Goal: Information Seeking & Learning: Learn about a topic

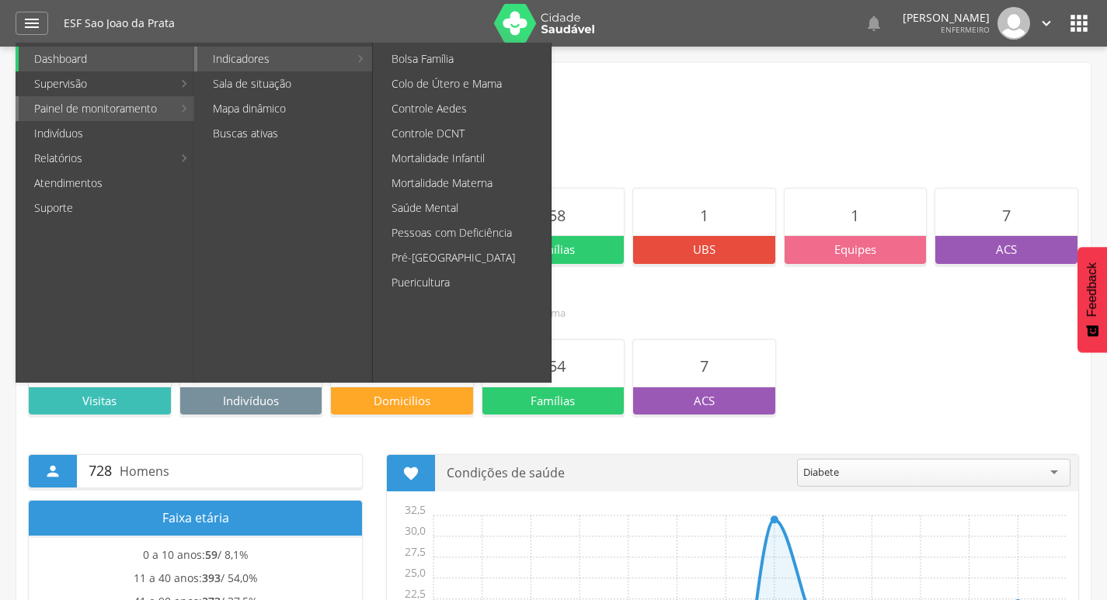
click at [245, 61] on link "Indicadores" at bounding box center [272, 59] width 151 height 25
click at [453, 259] on link "Pré-[GEOGRAPHIC_DATA]" at bounding box center [463, 257] width 175 height 25
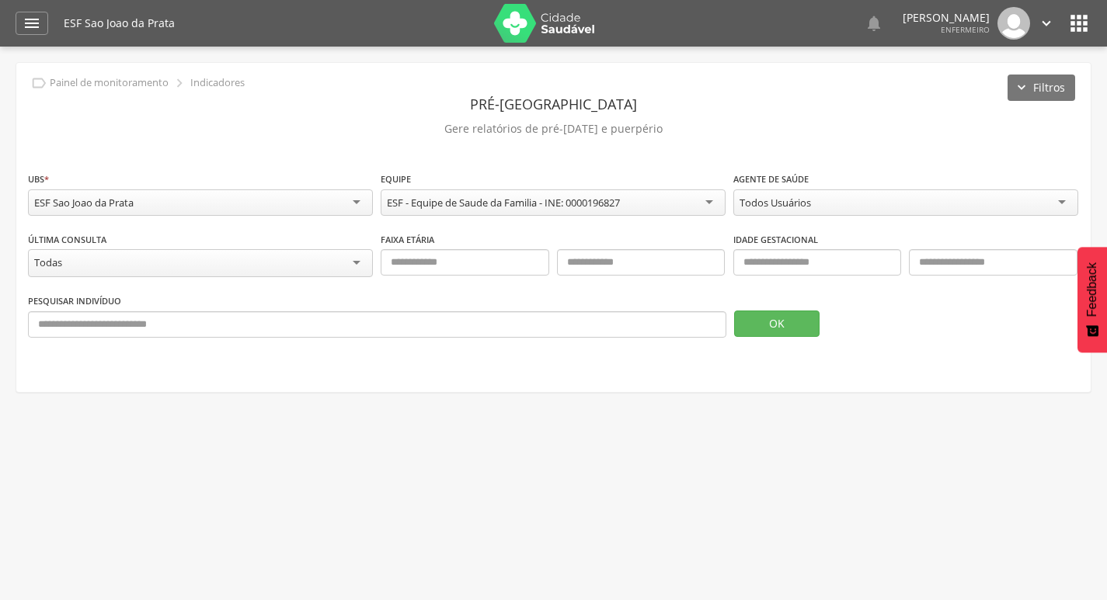
click at [736, 203] on div "Todos Usuários" at bounding box center [905, 203] width 345 height 26
click at [448, 131] on p "Gere relatórios de pré-[DATE] e puerpério" at bounding box center [553, 129] width 1051 height 22
drag, startPoint x: 478, startPoint y: 130, endPoint x: 658, endPoint y: 128, distance: 180.2
click at [658, 128] on p "Gere relatórios de pré-[DATE] e puerpério" at bounding box center [553, 129] width 1051 height 22
copy p "relatórios de pré-[DATE] e puerpério"
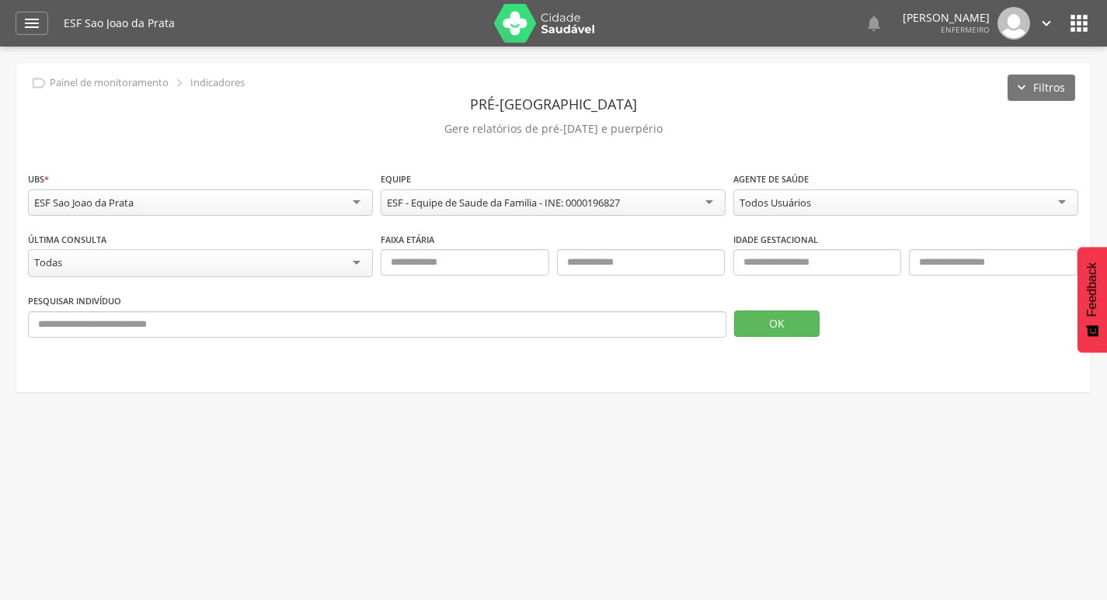
click at [798, 202] on div "Todos Usuários" at bounding box center [774, 203] width 71 height 14
click at [791, 323] on button "OK" at bounding box center [776, 324] width 85 height 26
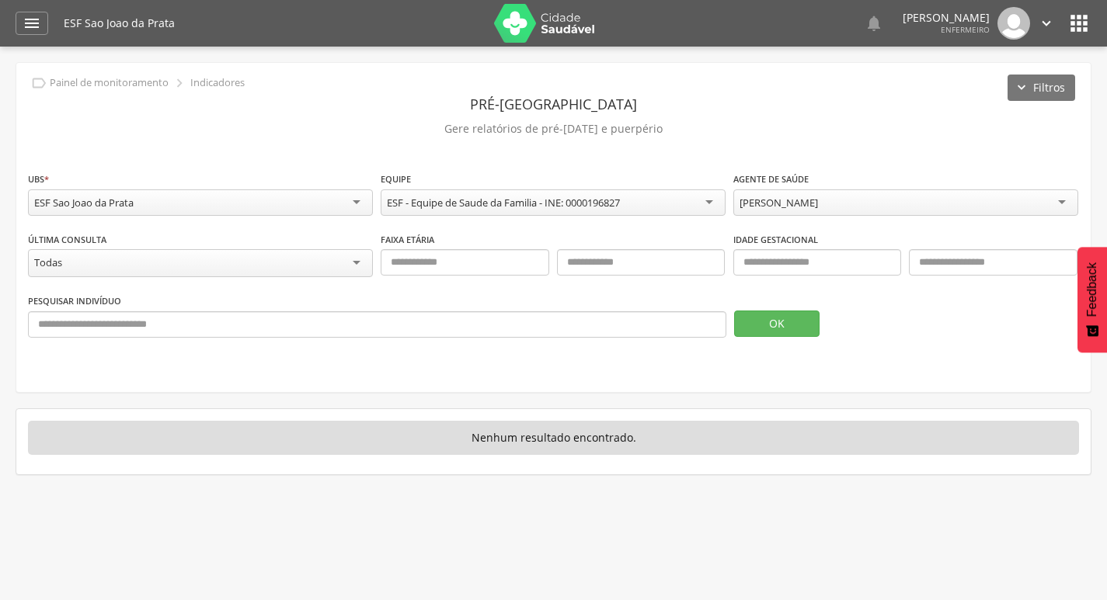
click at [857, 206] on div "[PERSON_NAME]" at bounding box center [905, 203] width 345 height 26
click at [760, 332] on button "OK" at bounding box center [776, 324] width 85 height 26
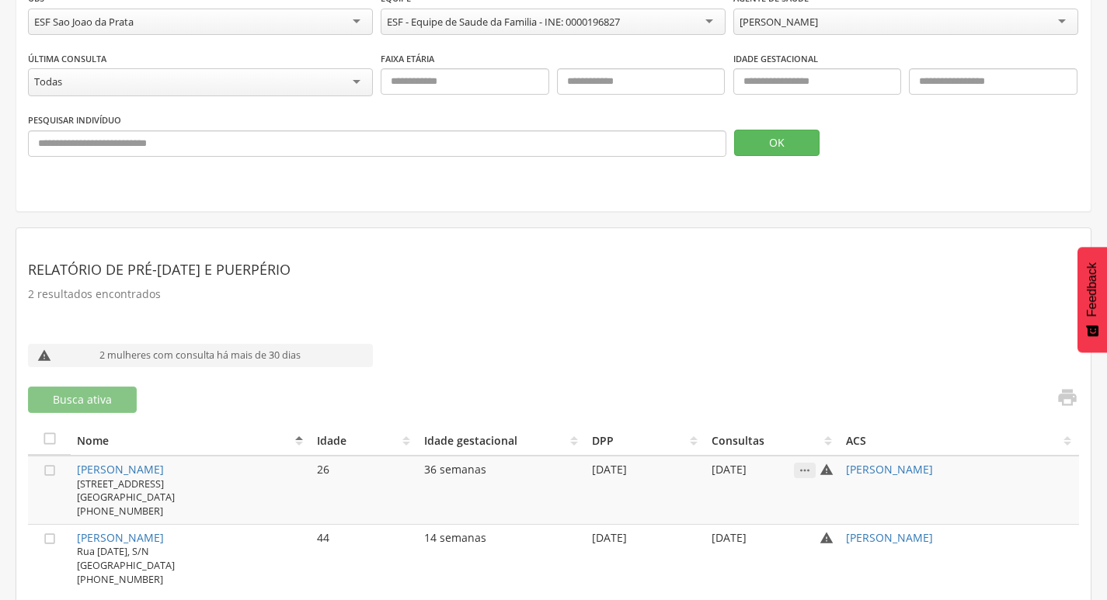
scroll to position [200, 0]
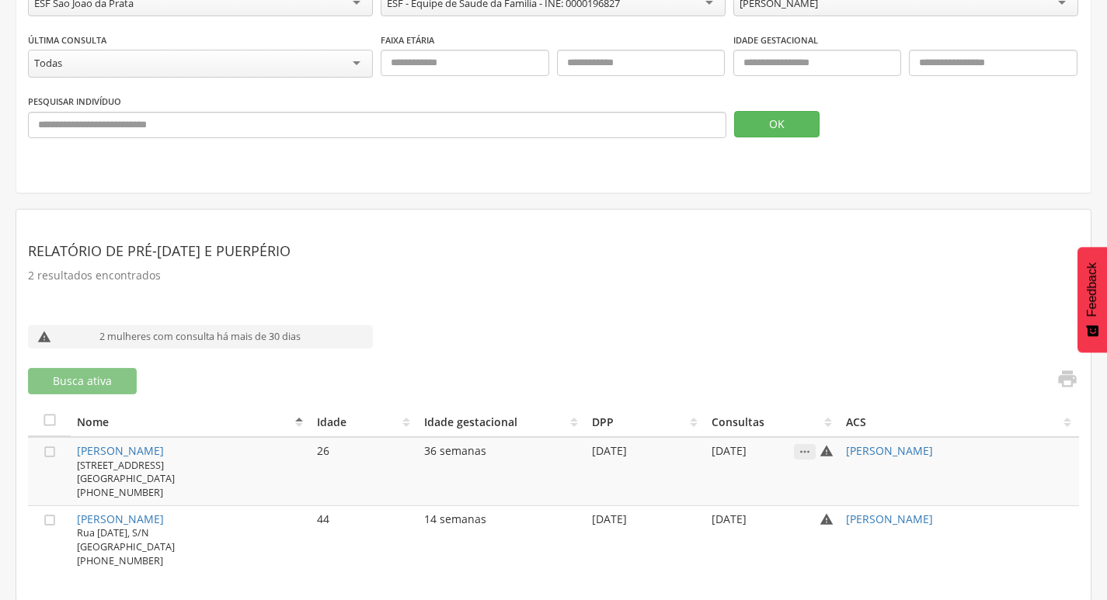
drag, startPoint x: 203, startPoint y: 521, endPoint x: 73, endPoint y: 520, distance: 129.7
click at [73, 520] on td "[PERSON_NAME] [STREET_ADDRESS][DATE] [PHONE_NUMBER]" at bounding box center [190, 540] width 239 height 68
drag, startPoint x: 196, startPoint y: 460, endPoint x: 214, endPoint y: 450, distance: 20.5
click at [200, 459] on div "[STREET_ADDRESS] [PHONE_NUMBER]" at bounding box center [190, 478] width 227 height 41
drag, startPoint x: 218, startPoint y: 447, endPoint x: 76, endPoint y: 447, distance: 142.1
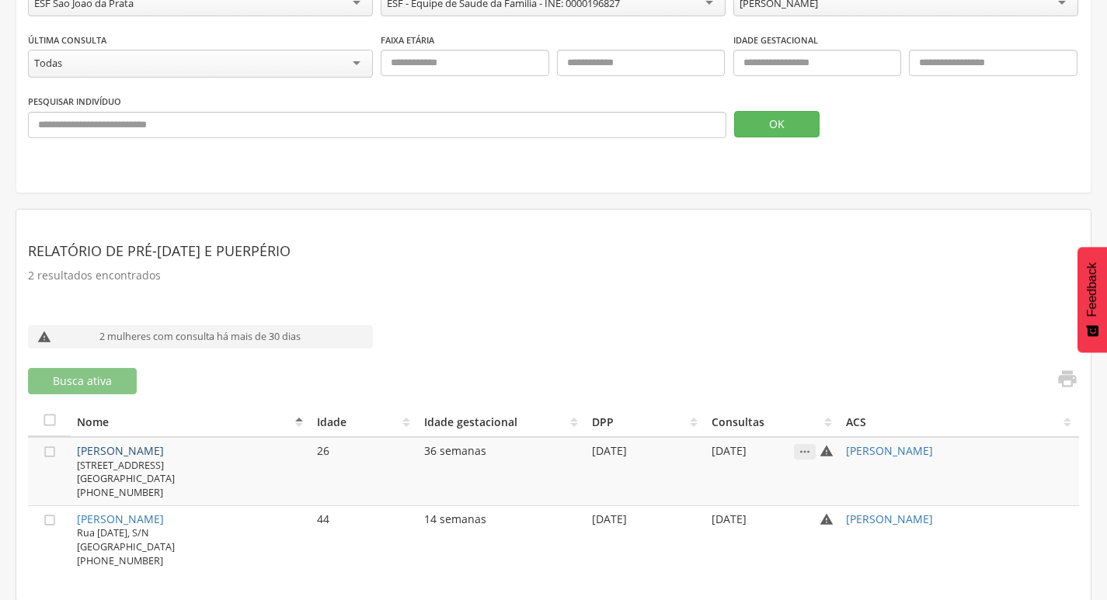
click at [77, 447] on div "[PERSON_NAME]" at bounding box center [190, 451] width 227 height 14
copy link "[PERSON_NAME]"
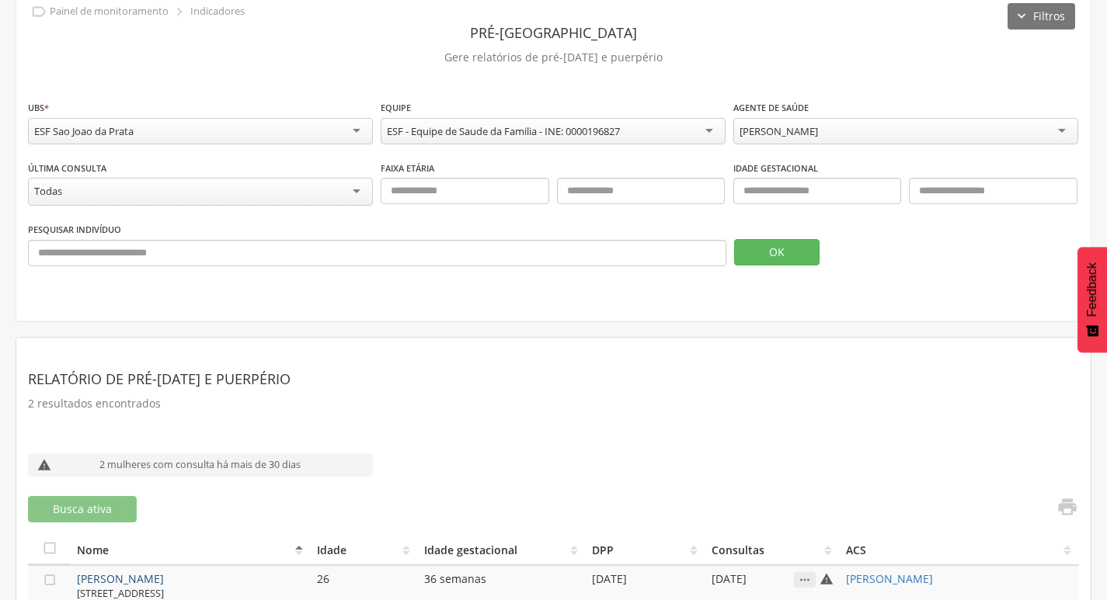
scroll to position [0, 0]
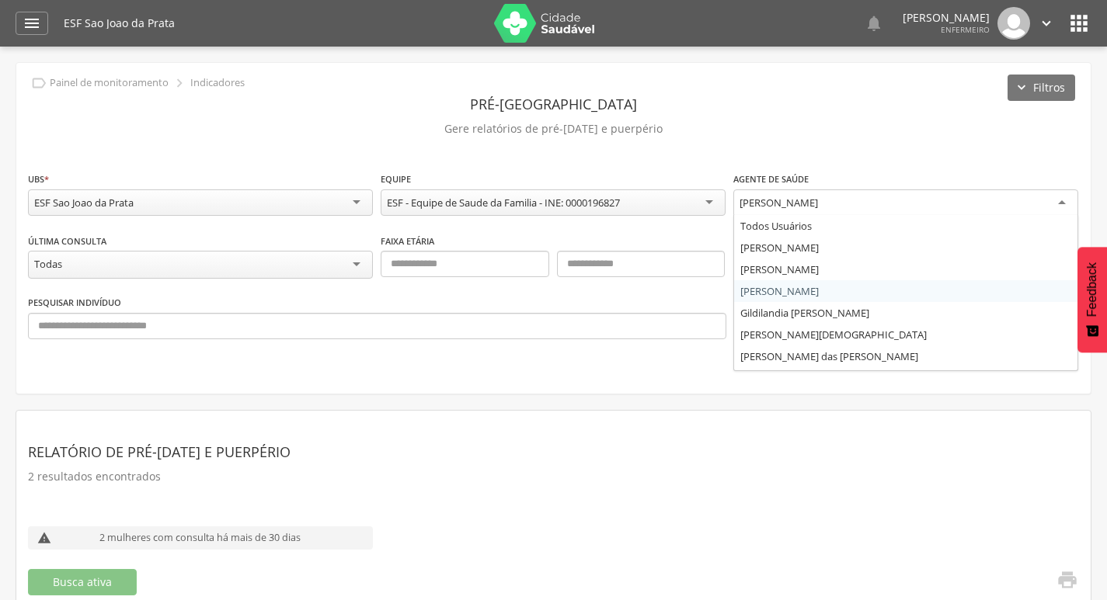
click at [802, 207] on div "[PERSON_NAME]" at bounding box center [778, 203] width 78 height 14
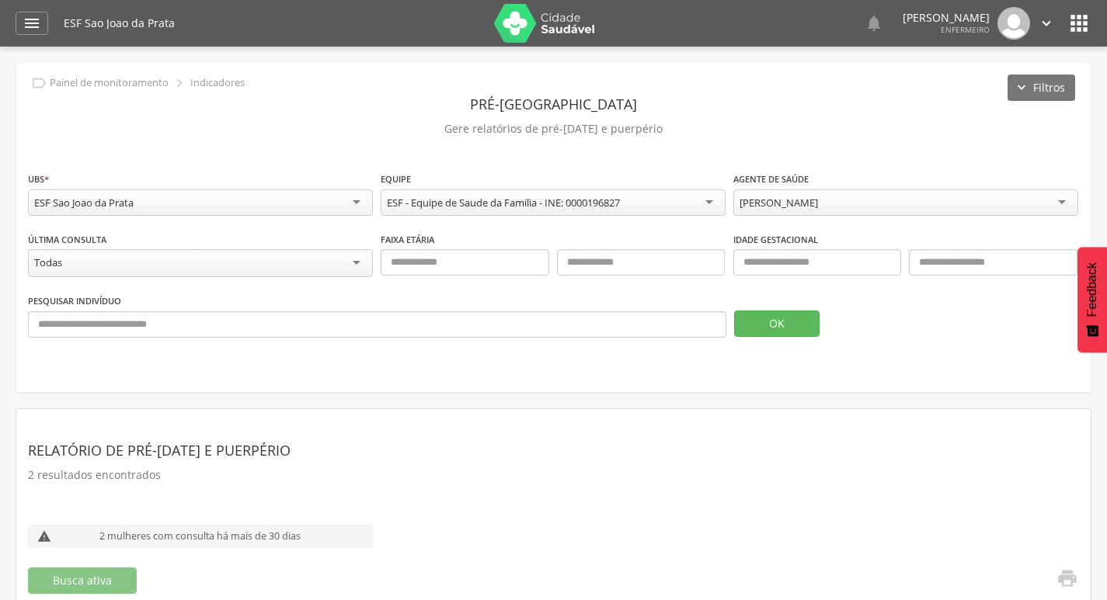
click at [741, 207] on div "[PERSON_NAME]" at bounding box center [778, 203] width 78 height 14
click at [756, 322] on button "OK" at bounding box center [776, 324] width 85 height 26
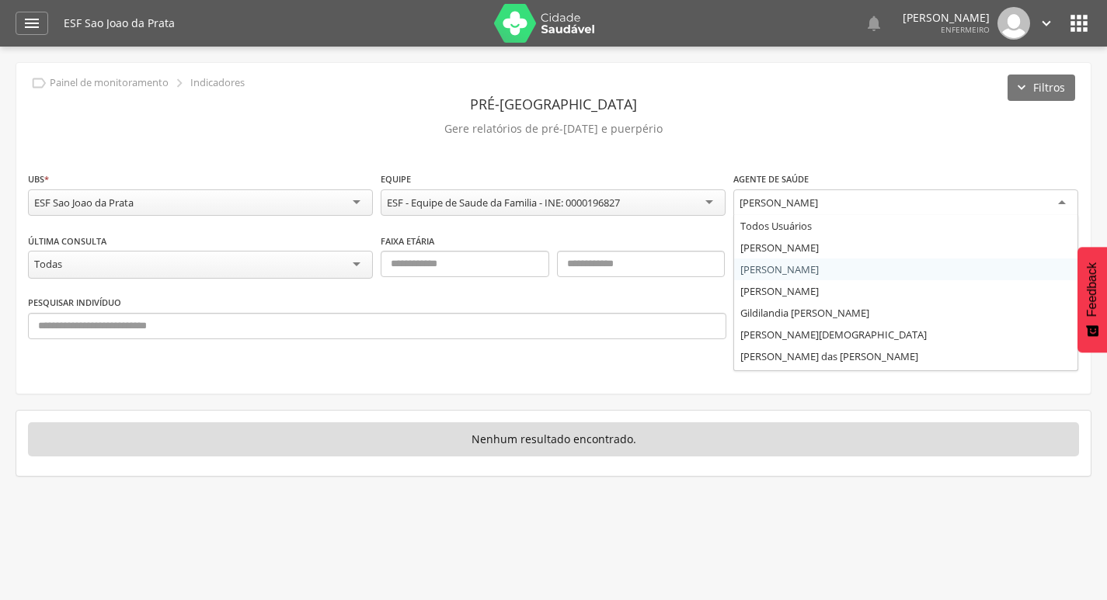
drag, startPoint x: 738, startPoint y: 203, endPoint x: 835, endPoint y: 203, distance: 97.1
click at [835, 203] on div "[PERSON_NAME]" at bounding box center [905, 204] width 345 height 28
drag, startPoint x: 858, startPoint y: 205, endPoint x: 752, endPoint y: 199, distance: 106.6
click at [752, 199] on div "[PERSON_NAME]" at bounding box center [905, 204] width 345 height 28
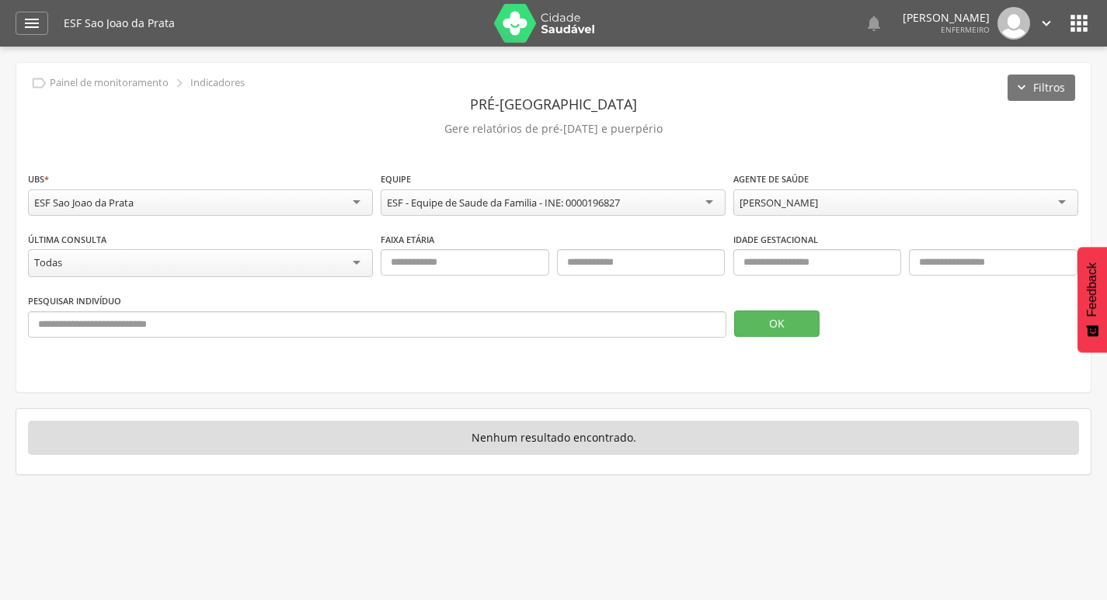
drag, startPoint x: 738, startPoint y: 200, endPoint x: 850, endPoint y: 208, distance: 112.9
click at [850, 208] on div "[PERSON_NAME]" at bounding box center [905, 203] width 345 height 26
drag, startPoint x: 860, startPoint y: 201, endPoint x: 800, endPoint y: 198, distance: 59.9
click at [816, 201] on div "[PERSON_NAME]" at bounding box center [905, 203] width 345 height 26
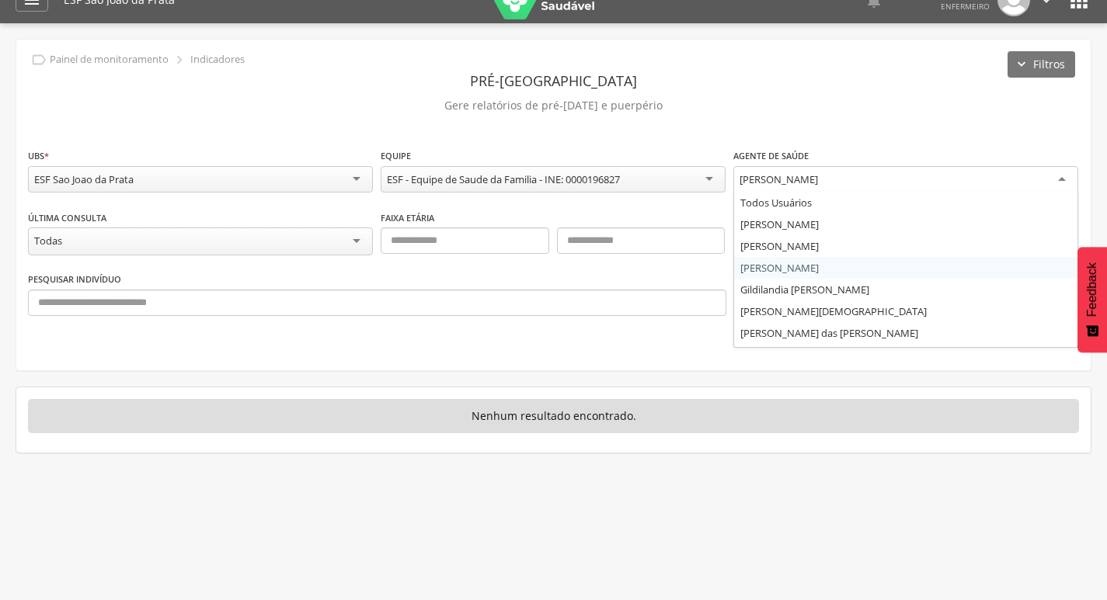
scroll to position [47, 0]
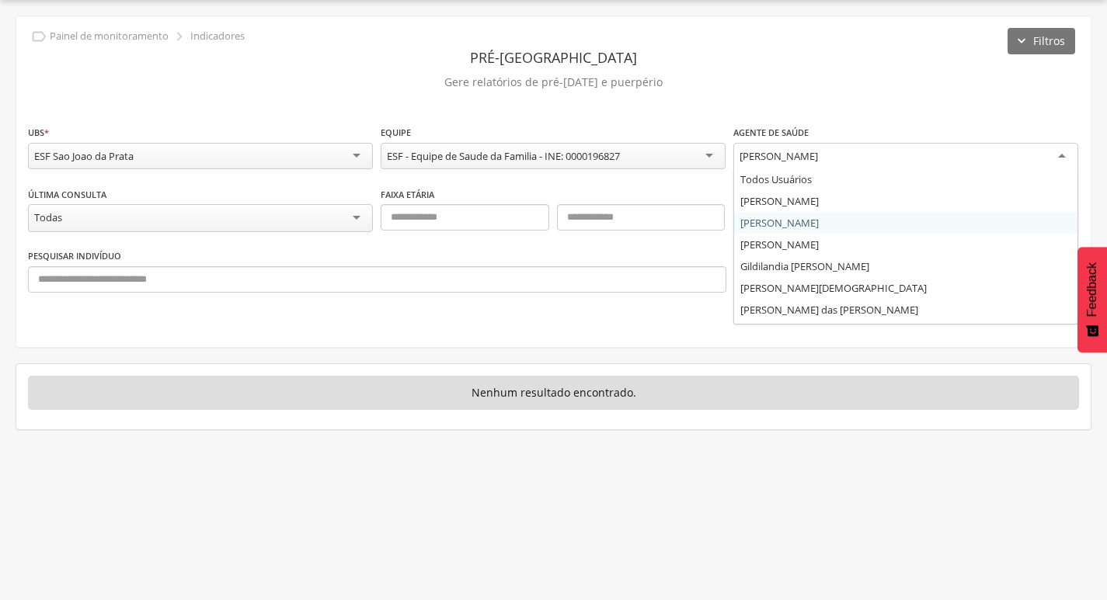
click at [767, 224] on fieldset "**********" at bounding box center [553, 214] width 1051 height 180
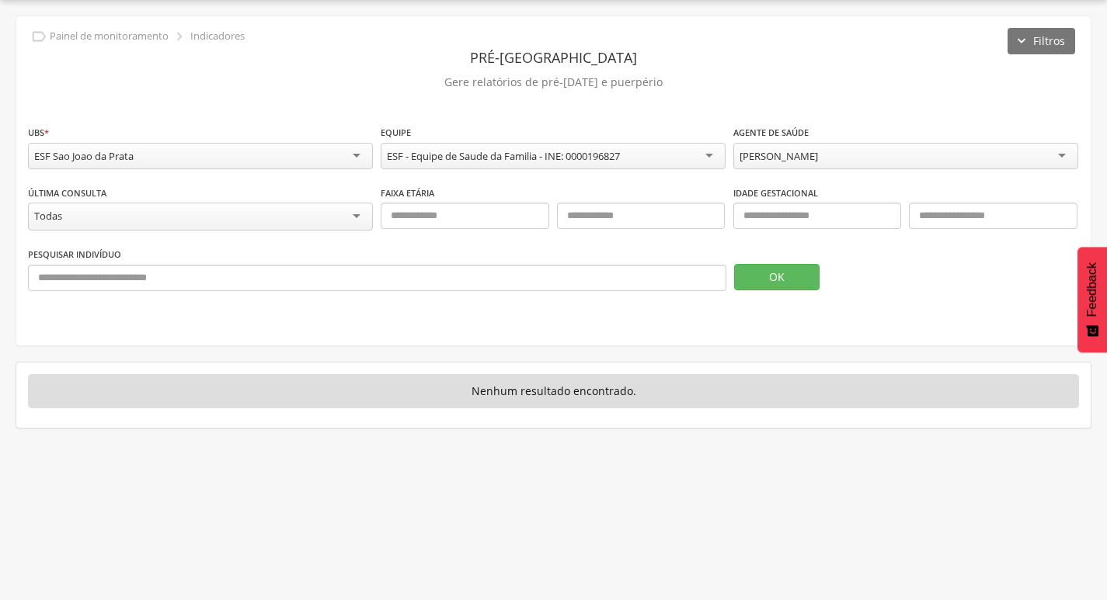
click at [763, 259] on div "OK" at bounding box center [906, 268] width 345 height 44
click at [761, 270] on button "OK" at bounding box center [776, 277] width 85 height 26
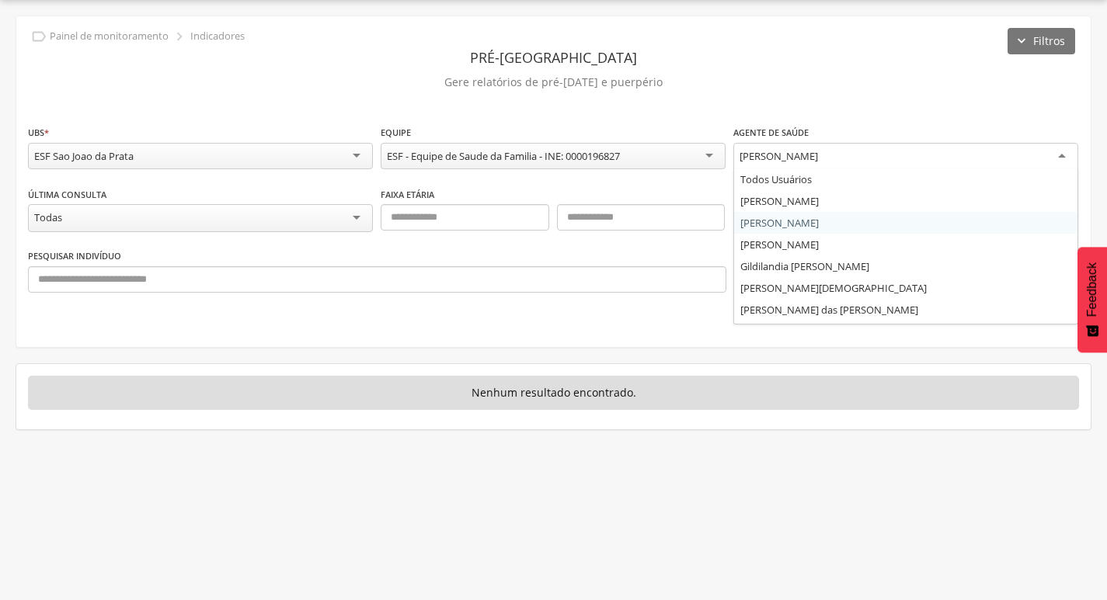
drag, startPoint x: 861, startPoint y: 163, endPoint x: 747, endPoint y: 163, distance: 113.4
click at [747, 163] on div "[PERSON_NAME]" at bounding box center [905, 157] width 345 height 28
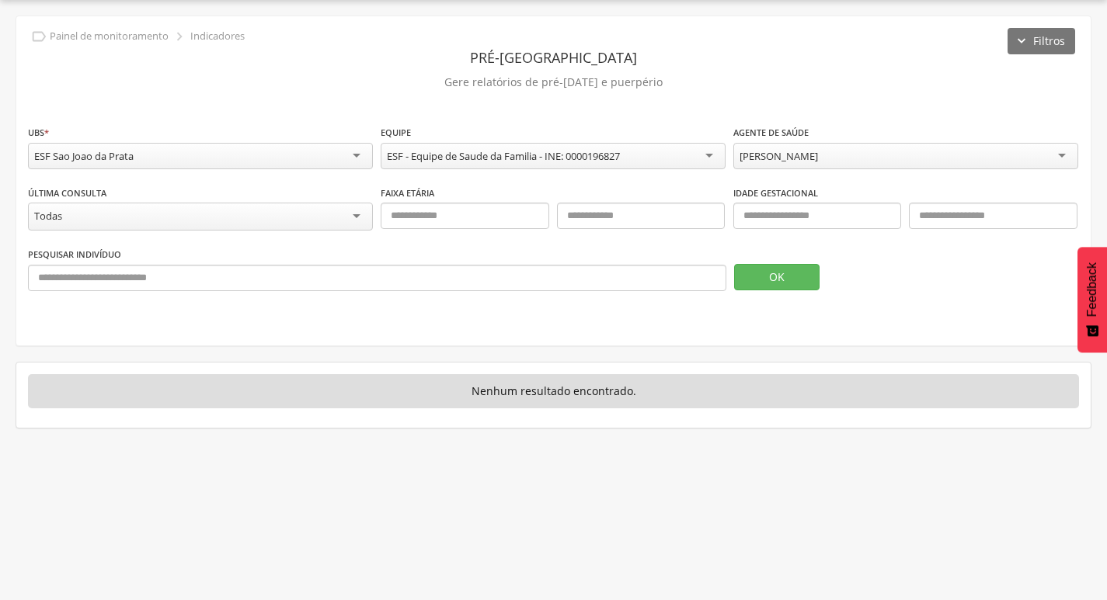
drag, startPoint x: 734, startPoint y: 156, endPoint x: 823, endPoint y: 147, distance: 89.8
click at [823, 147] on div "[PERSON_NAME]" at bounding box center [905, 156] width 345 height 26
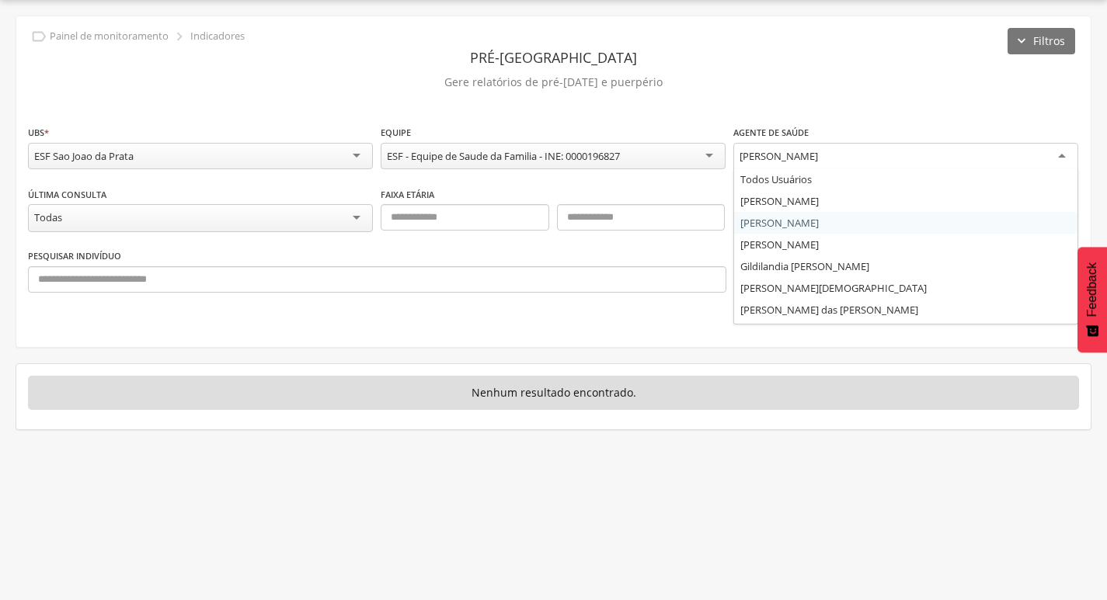
click at [822, 224] on fieldset "**********" at bounding box center [553, 214] width 1051 height 180
drag, startPoint x: 851, startPoint y: 155, endPoint x: 767, endPoint y: 162, distance: 84.2
click at [767, 162] on div "[PERSON_NAME]" at bounding box center [778, 156] width 78 height 14
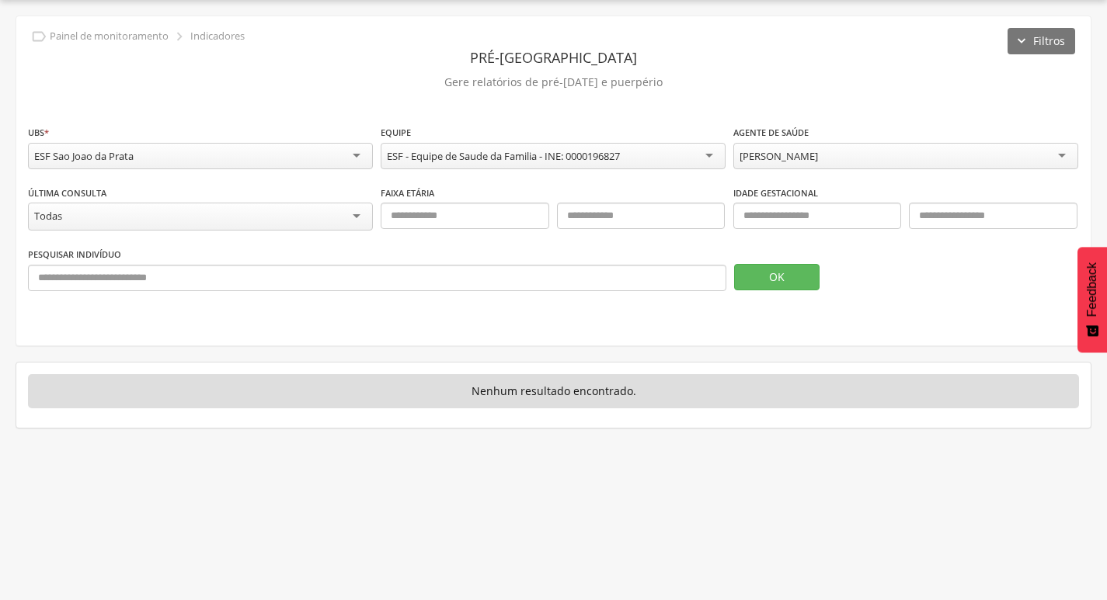
drag, startPoint x: 739, startPoint y: 156, endPoint x: 832, endPoint y: 164, distance: 93.5
click at [758, 286] on button "OK" at bounding box center [776, 277] width 85 height 26
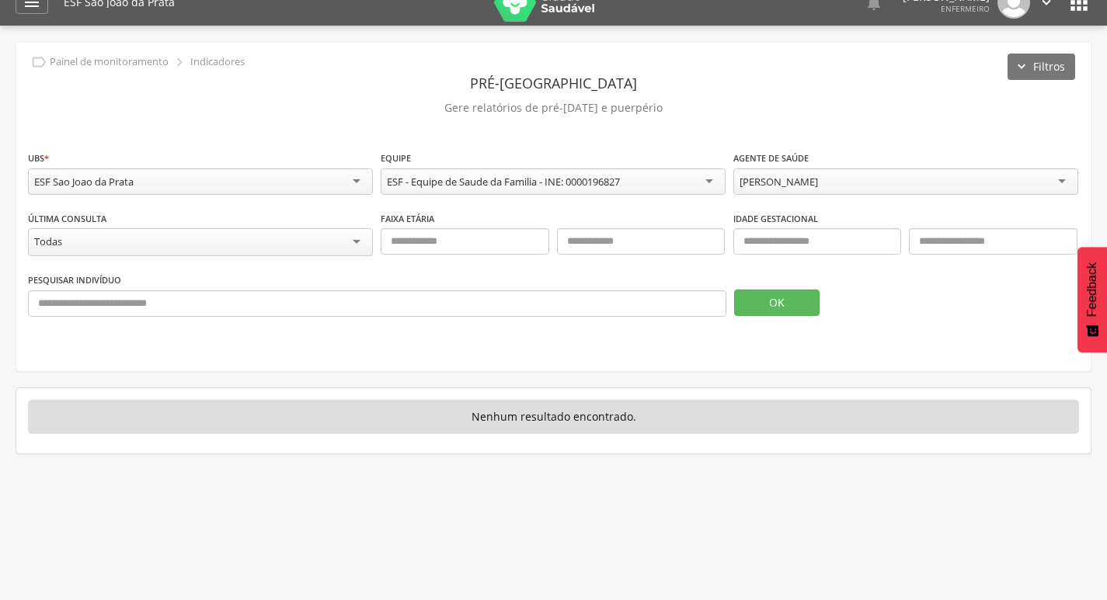
scroll to position [0, 0]
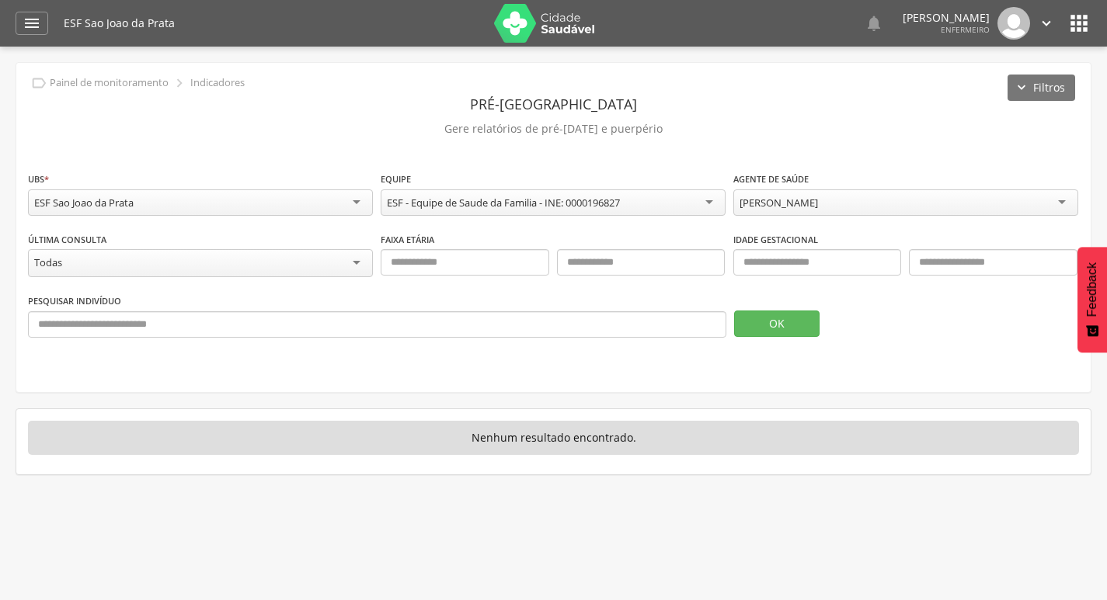
click at [1076, 16] on icon "" at bounding box center [1078, 23] width 25 height 25
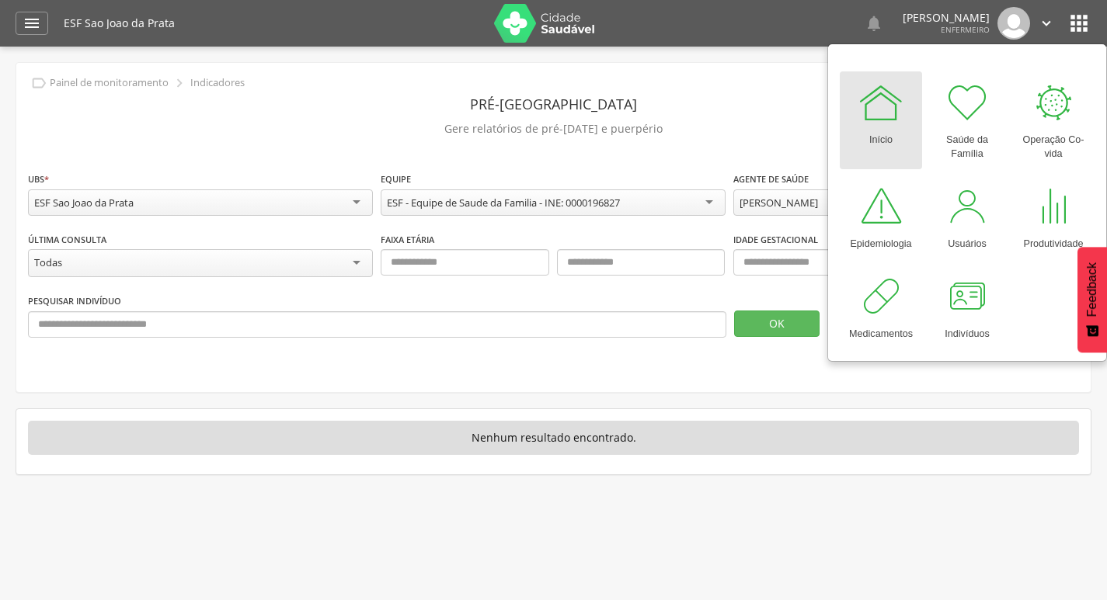
click at [773, 235] on label "Idade gestacional" at bounding box center [775, 240] width 85 height 12
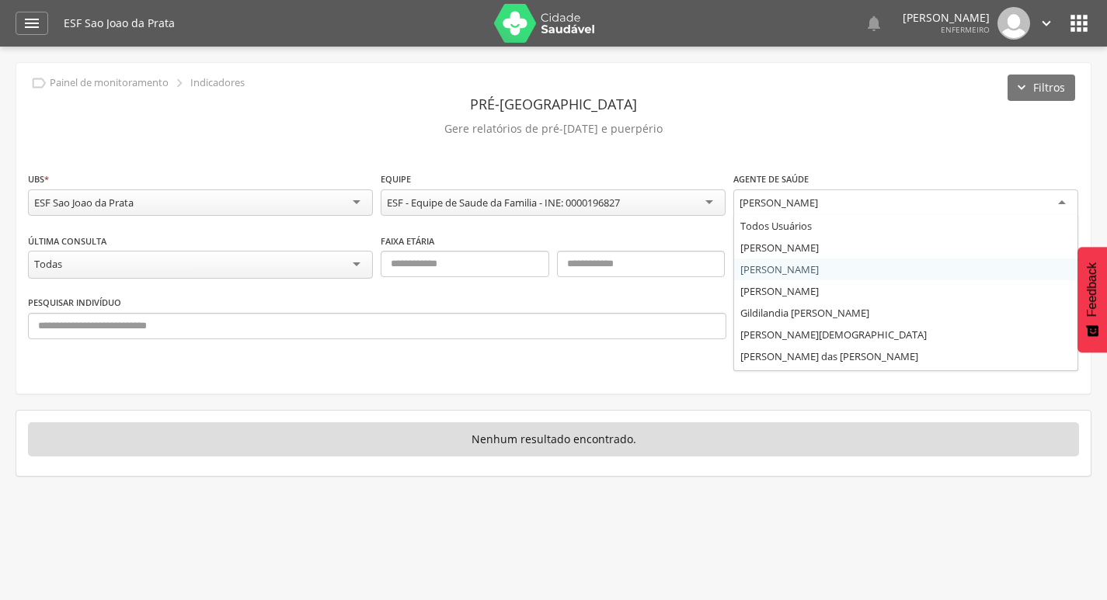
drag, startPoint x: 861, startPoint y: 204, endPoint x: 749, endPoint y: 210, distance: 111.2
click at [749, 210] on div "[PERSON_NAME]" at bounding box center [905, 204] width 345 height 28
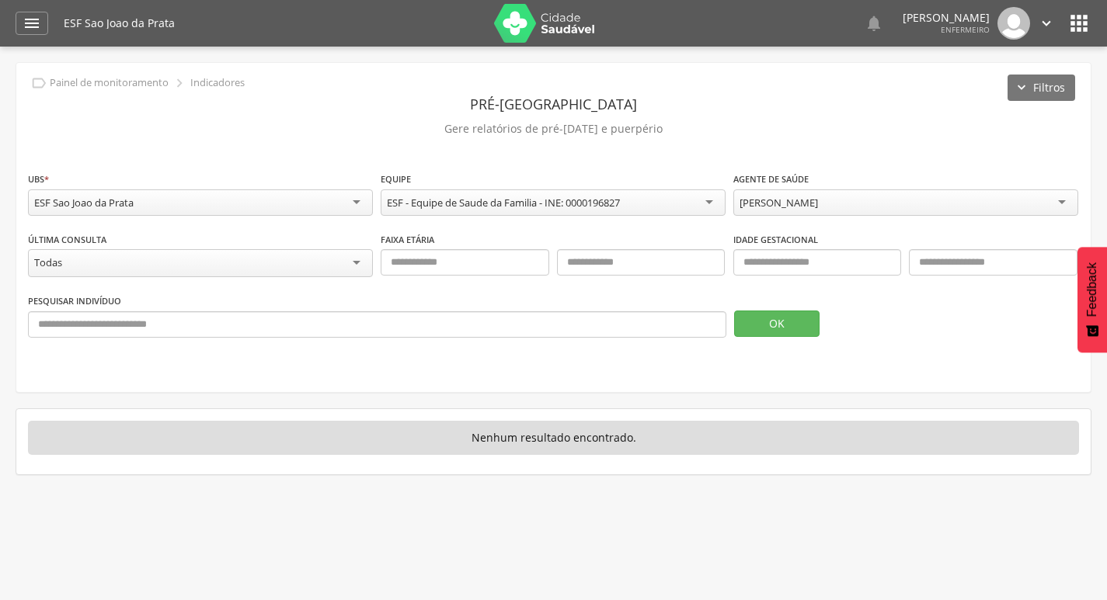
drag, startPoint x: 736, startPoint y: 203, endPoint x: 883, endPoint y: 159, distance: 154.1
click at [784, 196] on div "[PERSON_NAME]" at bounding box center [905, 203] width 345 height 26
click at [1014, 24] on img at bounding box center [1013, 23] width 33 height 33
click at [1045, 19] on icon "" at bounding box center [1046, 23] width 17 height 17
click at [1040, 18] on icon "" at bounding box center [1046, 23] width 17 height 17
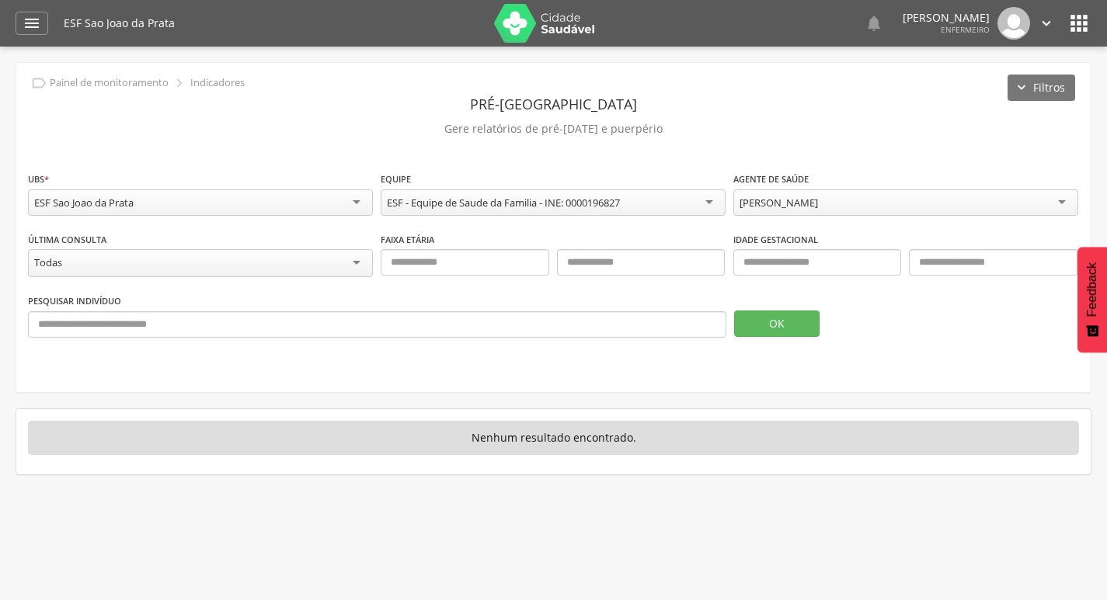
click at [1076, 26] on icon "" at bounding box center [1078, 23] width 25 height 25
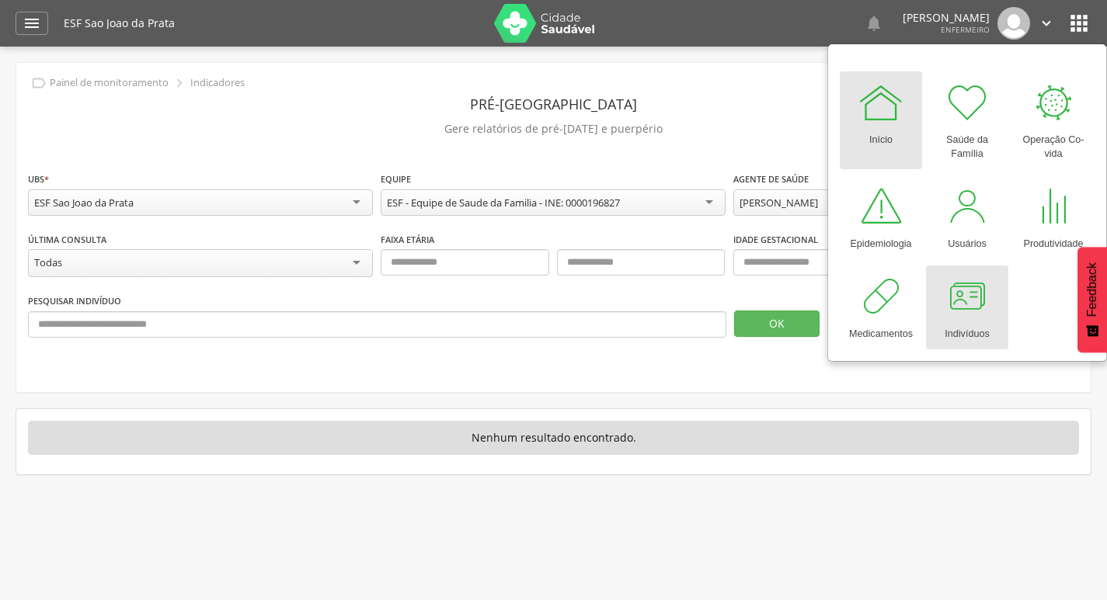
click at [963, 305] on div at bounding box center [967, 296] width 47 height 47
